Goal: Task Accomplishment & Management: Use online tool/utility

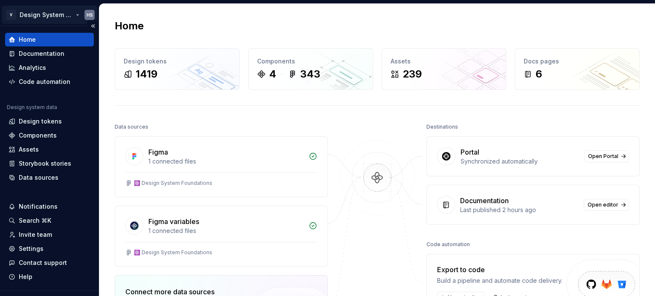
click at [65, 13] on html "V Design System Web (DSW) HS Home Documentation Analytics Code automation Desig…" at bounding box center [327, 148] width 655 height 296
click at [279, 104] on html "V Design System Web (DSW) HS Home Documentation Analytics Code automation Desig…" at bounding box center [327, 148] width 655 height 296
click at [44, 122] on div "Design tokens" at bounding box center [40, 121] width 43 height 9
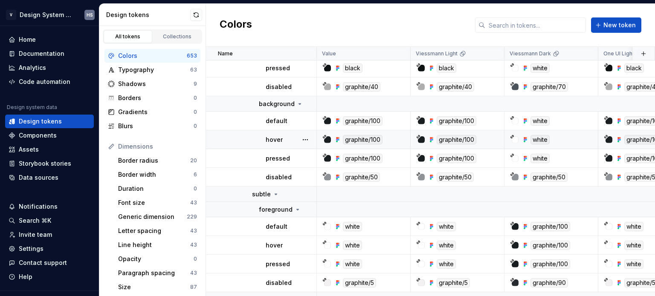
scroll to position [85, 0]
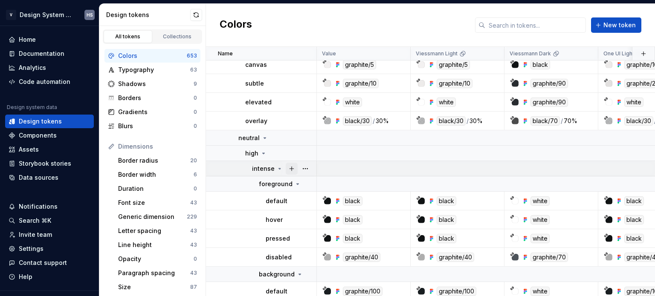
click at [292, 168] on button "button" at bounding box center [292, 169] width 12 height 12
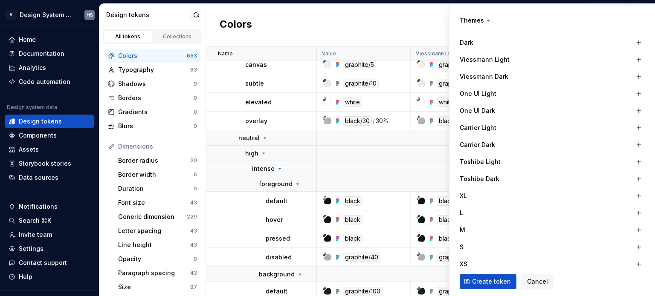
scroll to position [171, 0]
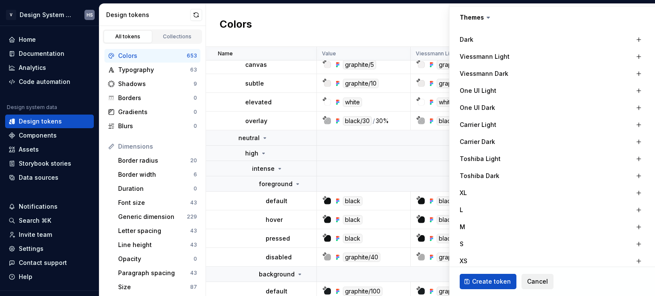
click at [532, 281] on span "Cancel" at bounding box center [537, 282] width 21 height 9
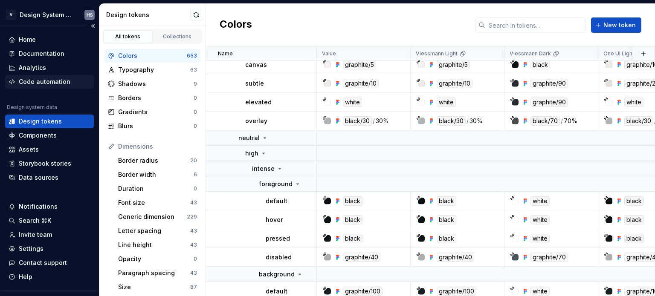
click at [39, 79] on div "Code automation" at bounding box center [45, 82] width 52 height 9
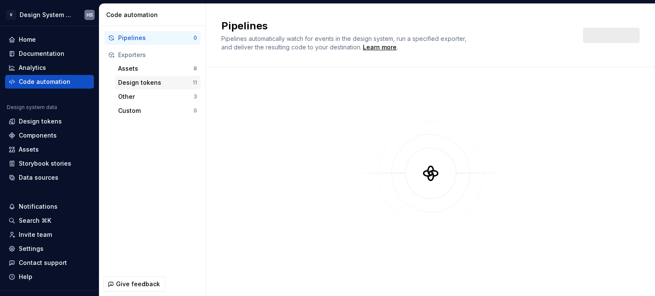
click at [126, 81] on div "Design tokens" at bounding box center [155, 82] width 75 height 9
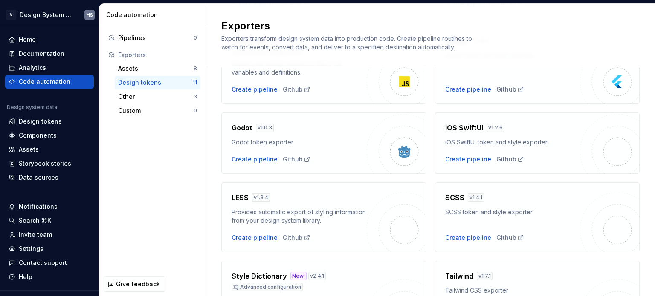
scroll to position [213, 0]
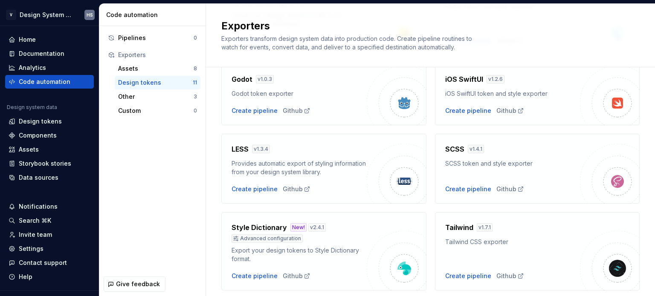
click at [473, 167] on div "SCSS token and style exporter" at bounding box center [512, 163] width 135 height 9
click at [467, 184] on div "SCSS v 1.4.1 SCSS token and style exporter Create pipeline Github" at bounding box center [512, 168] width 135 height 49
click at [464, 191] on div "Create pipeline" at bounding box center [468, 189] width 46 height 9
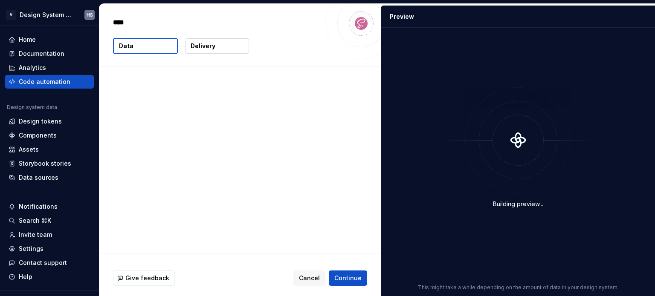
type textarea "*"
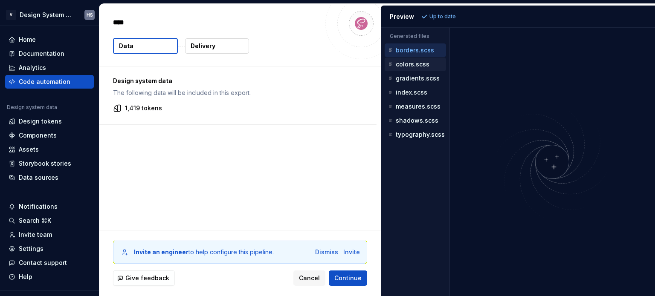
click at [413, 62] on p "colors.scss" at bounding box center [413, 64] width 34 height 7
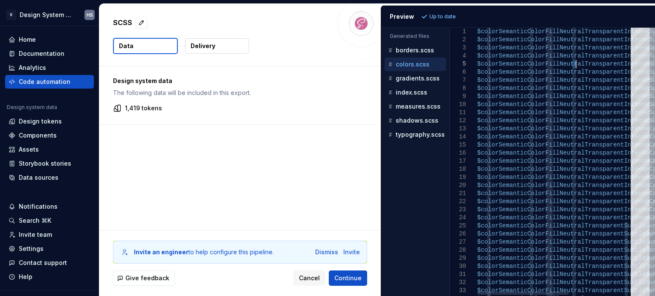
scroll to position [0, 189]
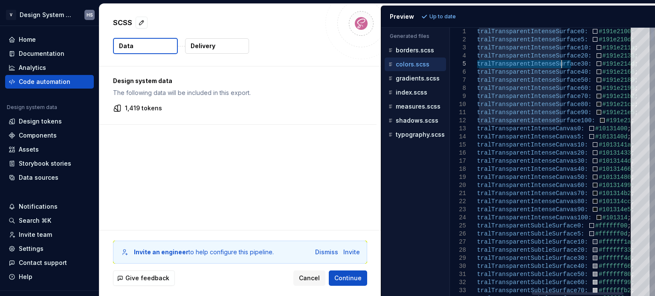
drag, startPoint x: 574, startPoint y: 66, endPoint x: 559, endPoint y: 64, distance: 14.7
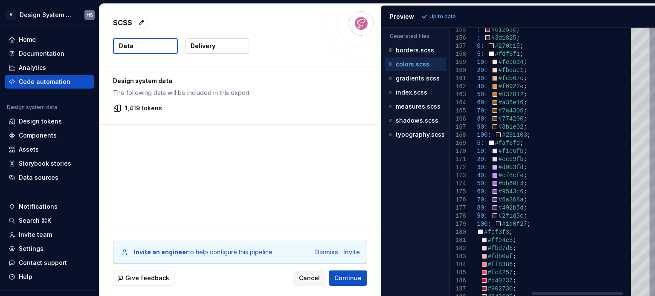
click at [645, 109] on div at bounding box center [640, 100] width 19 height 23
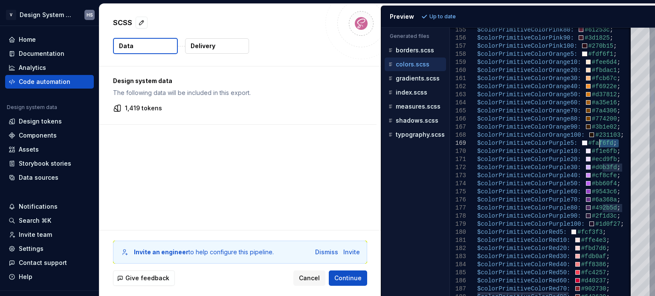
drag, startPoint x: 552, startPoint y: 147, endPoint x: 597, endPoint y: 144, distance: 45.3
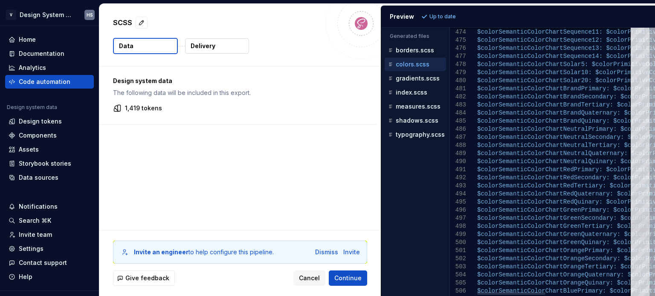
click at [641, 238] on div at bounding box center [640, 226] width 19 height 23
type textarea "**********"
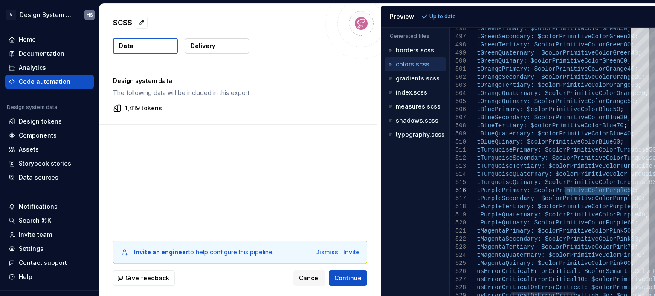
drag, startPoint x: 564, startPoint y: 190, endPoint x: 648, endPoint y: 189, distance: 84.0
click at [432, 83] on div "gradients.scss" at bounding box center [415, 79] width 61 height 14
click at [425, 80] on p "gradients.scss" at bounding box center [418, 78] width 44 height 7
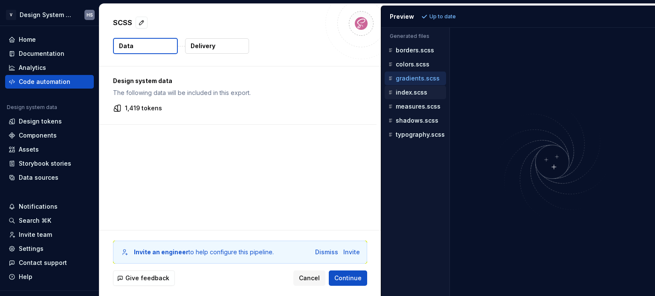
click at [419, 90] on p "index.scss" at bounding box center [412, 92] width 32 height 7
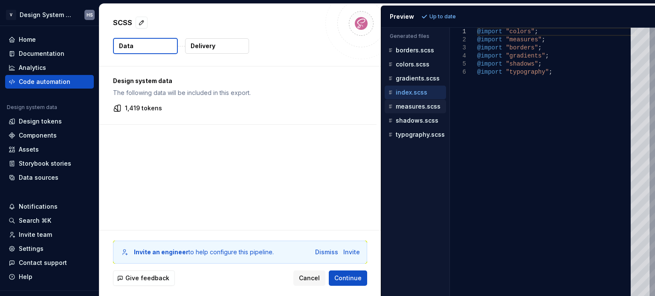
click at [417, 107] on p "measures.scss" at bounding box center [418, 106] width 45 height 7
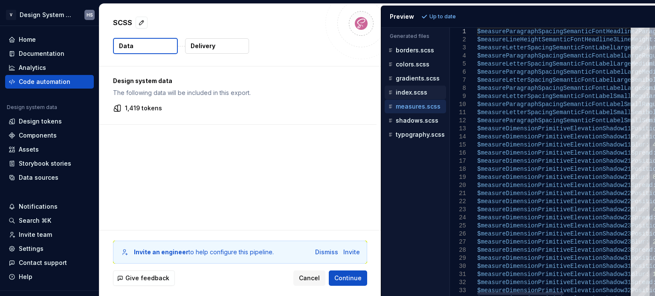
click at [411, 87] on div "index.scss" at bounding box center [415, 93] width 61 height 14
click at [413, 105] on p "measures.scss" at bounding box center [418, 106] width 45 height 7
click at [418, 93] on p "index.scss" at bounding box center [412, 92] width 32 height 7
type textarea "**********"
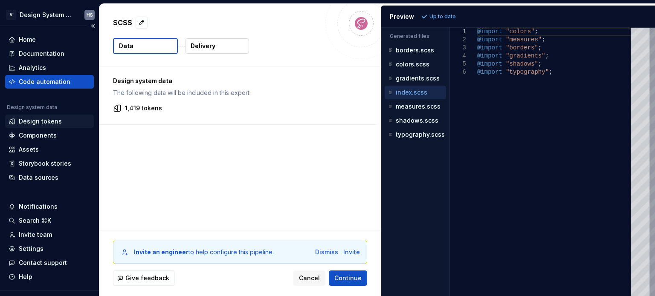
click at [44, 118] on div "Design tokens" at bounding box center [40, 121] width 43 height 9
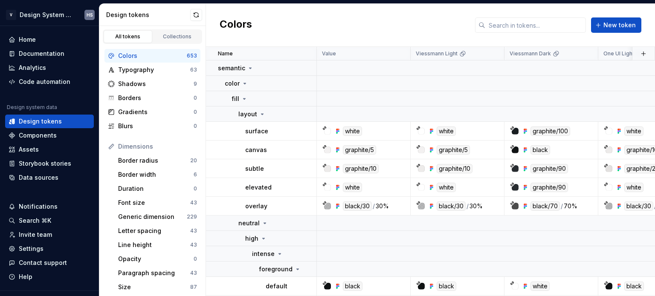
click at [143, 56] on div "Colors" at bounding box center [152, 56] width 69 height 9
click at [150, 161] on div "Border radius" at bounding box center [154, 160] width 72 height 9
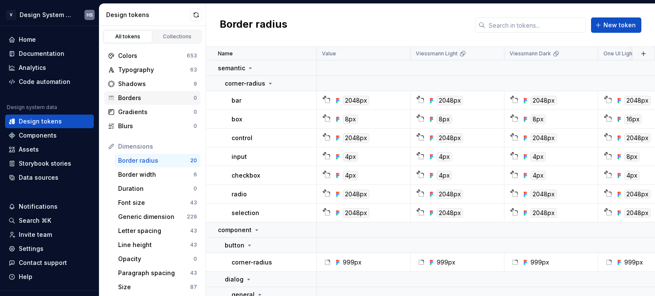
click at [146, 97] on div "Borders" at bounding box center [155, 98] width 75 height 9
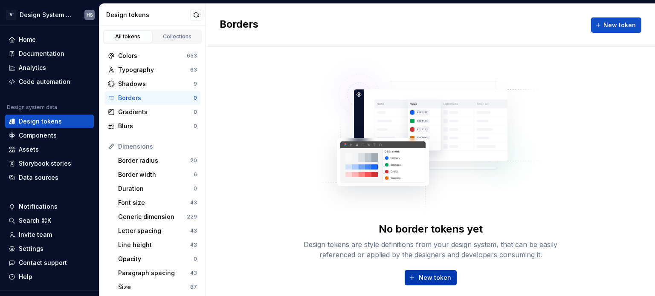
click at [436, 279] on span "New token" at bounding box center [435, 278] width 32 height 9
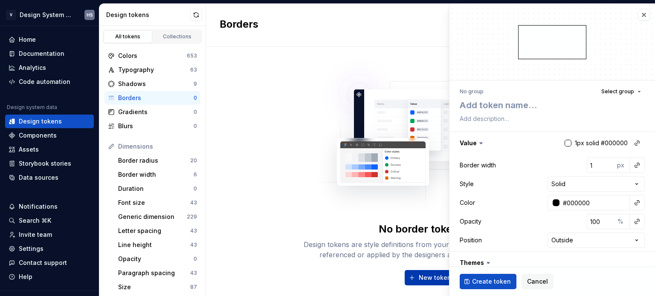
type textarea "*"
click at [533, 280] on span "Cancel" at bounding box center [537, 282] width 21 height 9
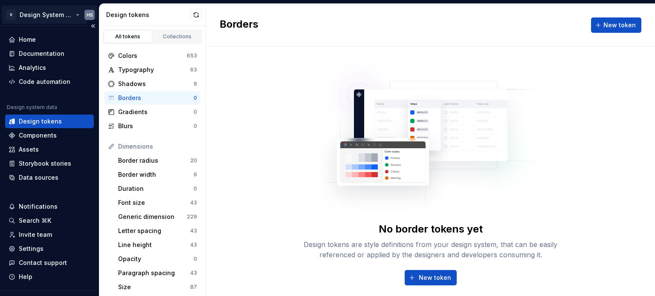
click at [51, 14] on html "V Design System Web (DSW) HS Home Documentation Analytics Code automation Desig…" at bounding box center [327, 148] width 655 height 296
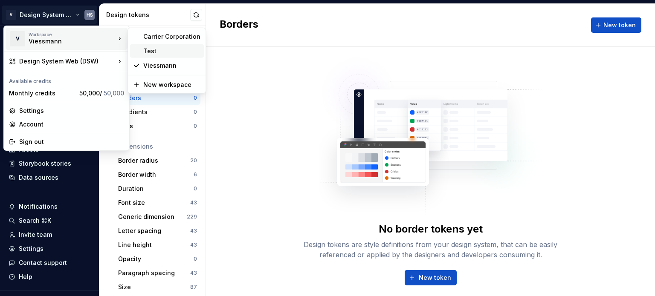
click at [145, 49] on div "Test" at bounding box center [171, 51] width 57 height 9
